Goal: Browse casually: Explore the website without a specific task or goal

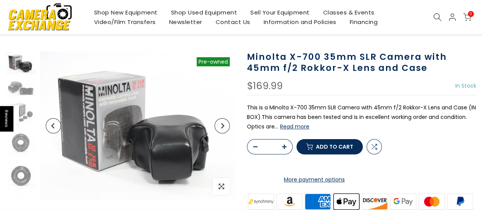
scroll to position [39, 0]
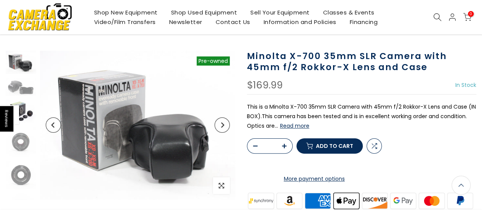
click at [25, 104] on img at bounding box center [21, 111] width 30 height 23
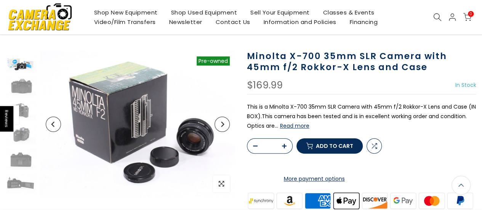
click at [25, 62] on img at bounding box center [21, 63] width 30 height 17
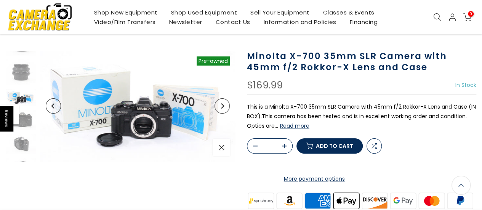
click at [306, 122] on button "Read more" at bounding box center [294, 125] width 29 height 7
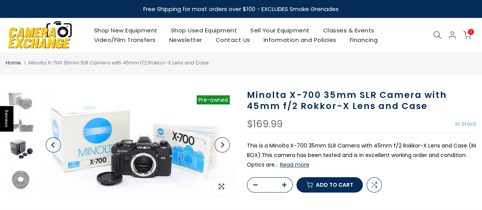
scroll to position [0, 0]
click at [27, 152] on img at bounding box center [21, 150] width 30 height 23
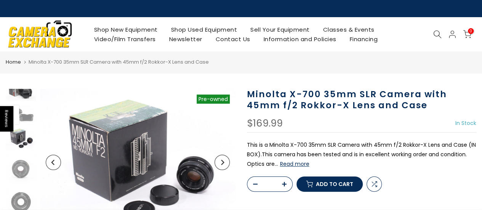
click at [22, 94] on img at bounding box center [21, 89] width 30 height 23
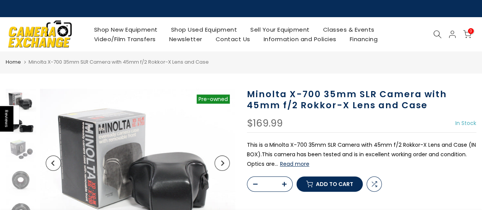
click at [30, 131] on img at bounding box center [21, 125] width 30 height 18
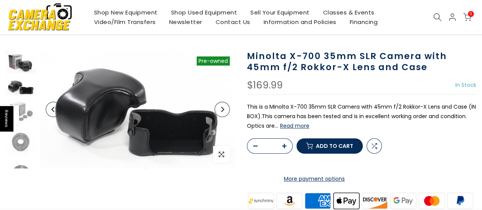
scroll to position [37, 0]
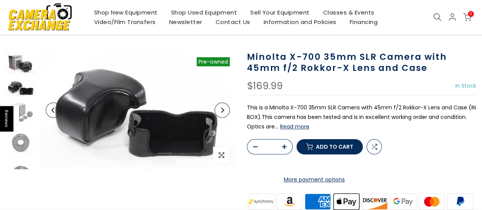
click at [9, 64] on img at bounding box center [21, 62] width 30 height 23
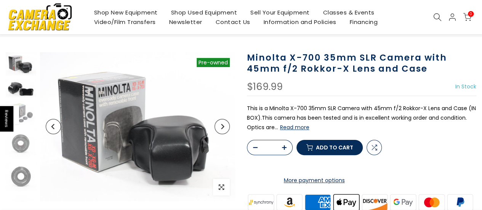
click at [15, 82] on img at bounding box center [21, 88] width 30 height 18
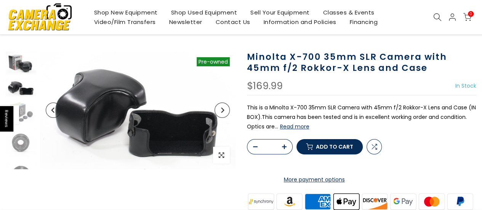
click at [19, 70] on img at bounding box center [21, 62] width 30 height 23
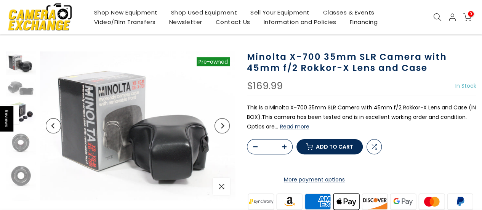
click at [31, 113] on img at bounding box center [21, 112] width 30 height 23
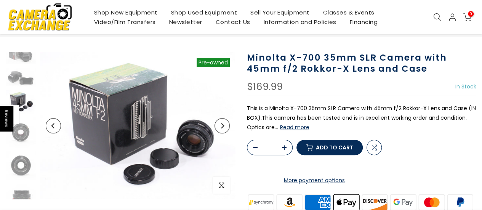
scroll to position [38, 0]
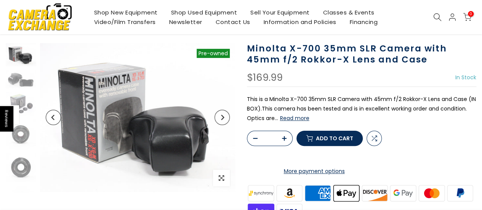
scroll to position [76, 0]
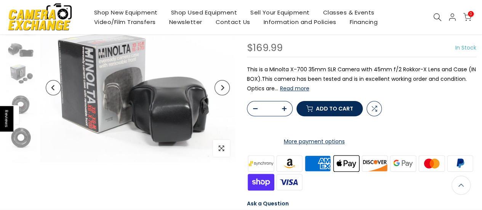
click at [89, 75] on img at bounding box center [137, 87] width 195 height 149
